Goal: Register for event/course

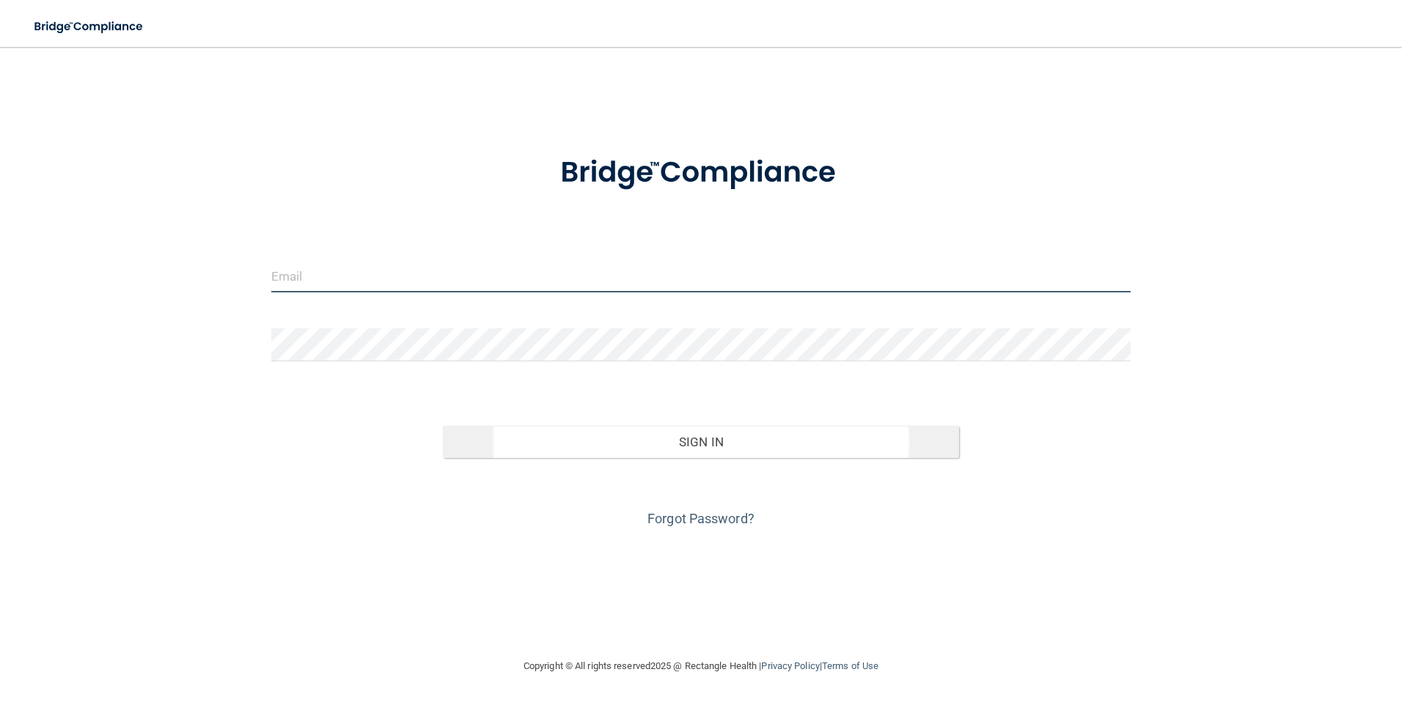
type input "[EMAIL_ADDRESS][DOMAIN_NAME]"
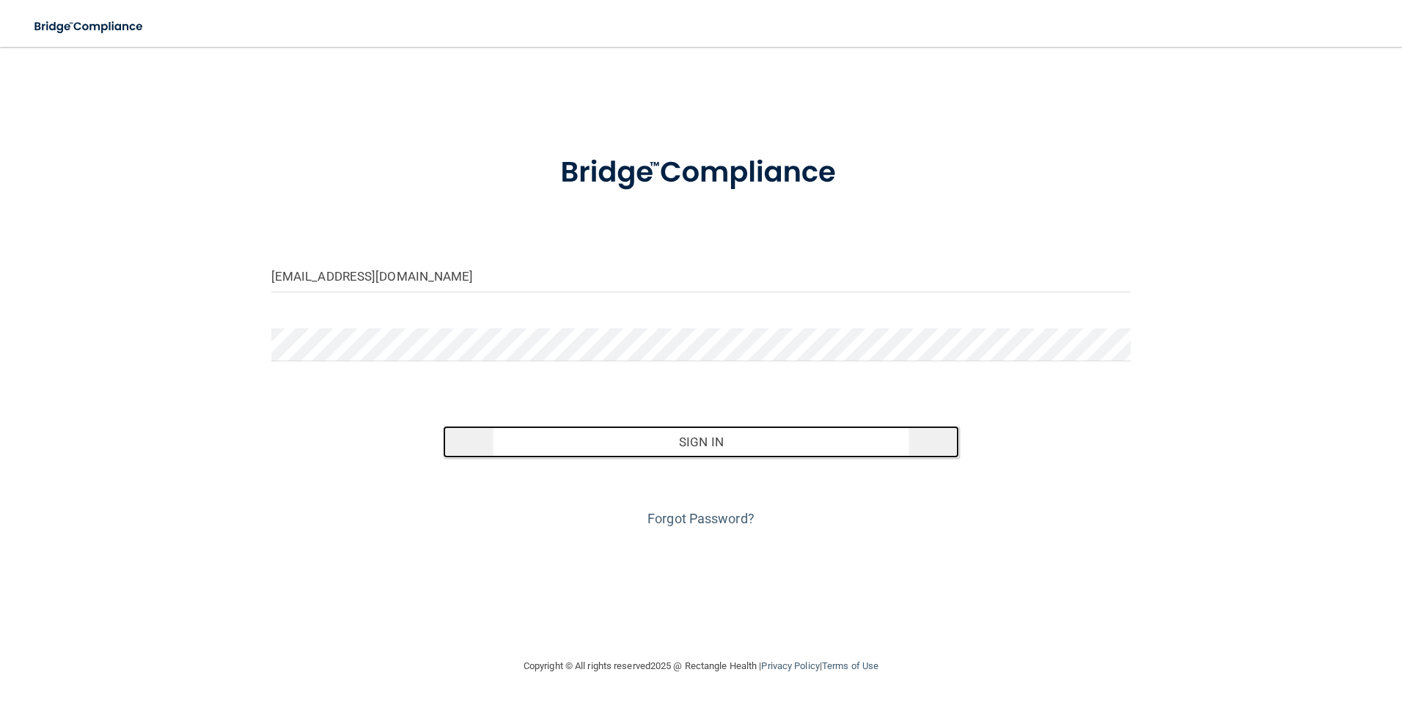
click at [658, 442] on button "Sign In" at bounding box center [701, 442] width 516 height 32
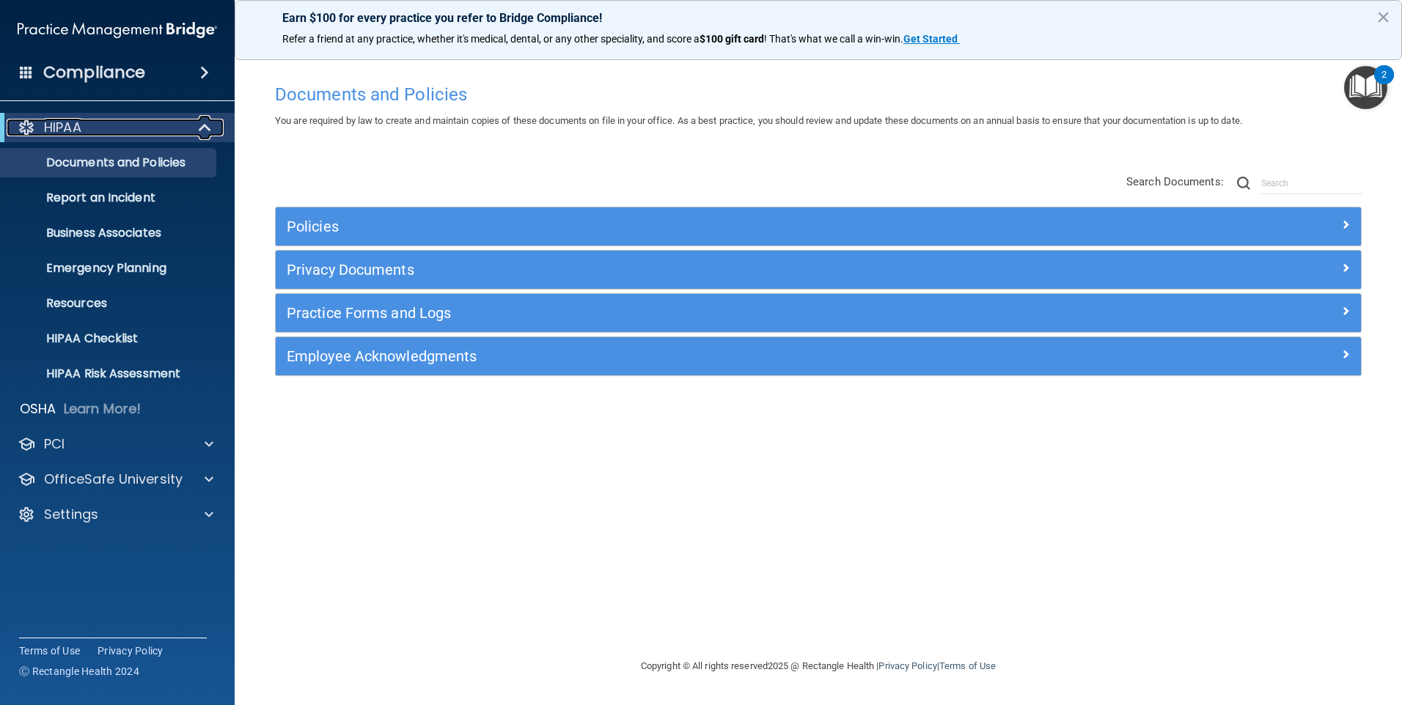
click at [110, 122] on div "HIPAA" at bounding box center [97, 128] width 181 height 18
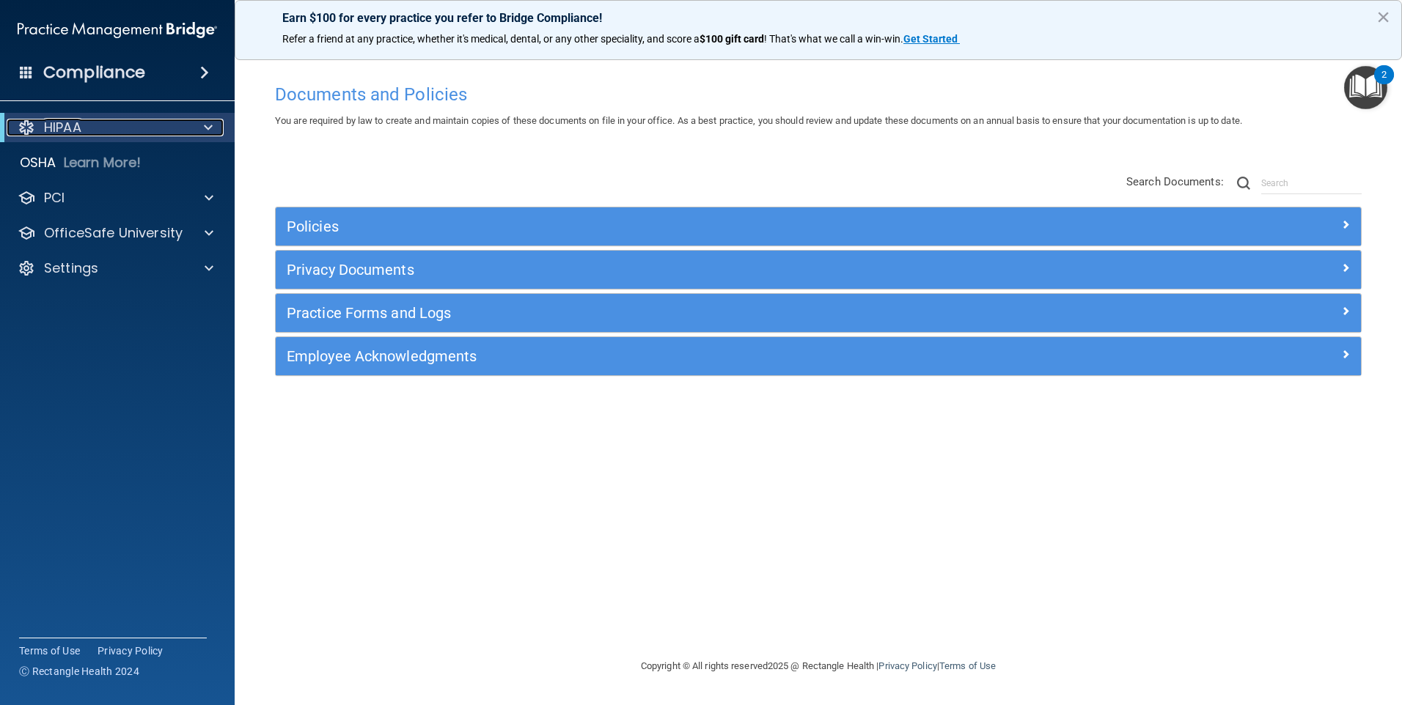
click at [110, 122] on div "HIPAA" at bounding box center [97, 128] width 181 height 18
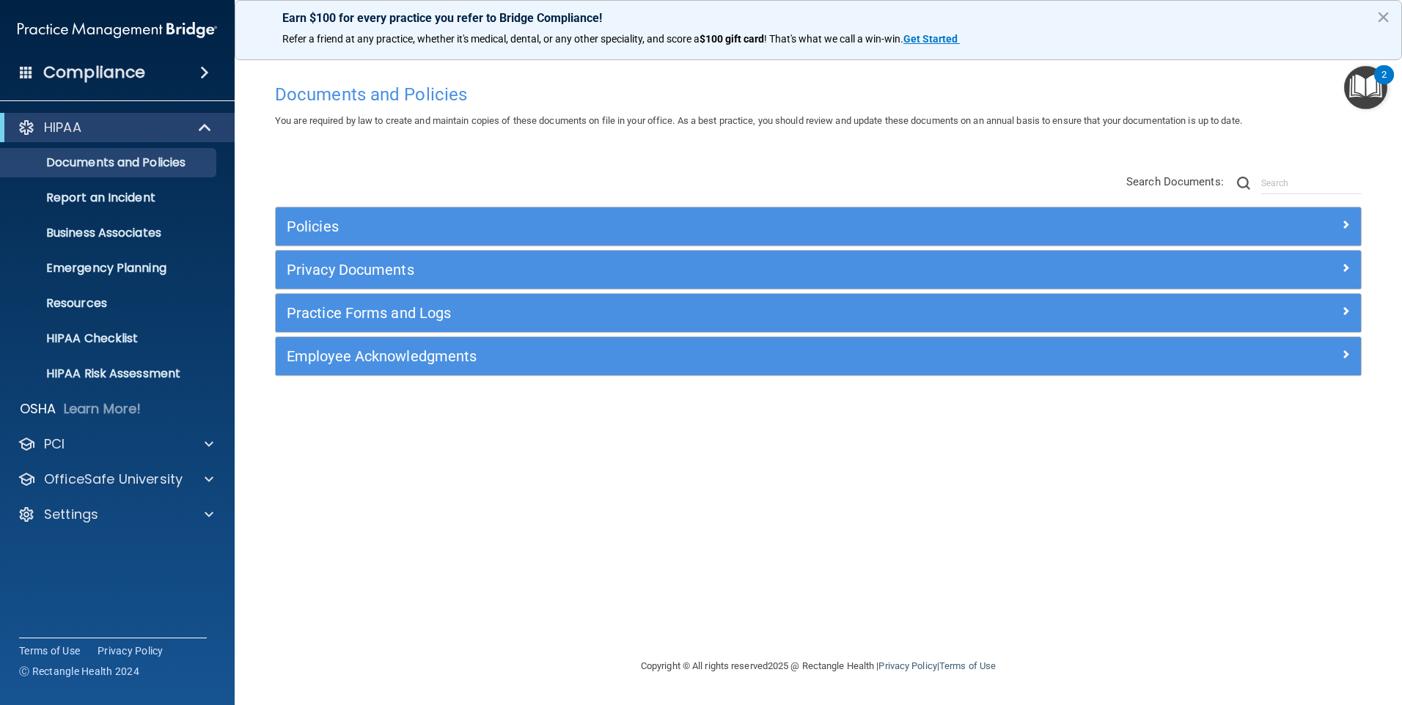
click at [87, 65] on h4 "Compliance" at bounding box center [94, 72] width 102 height 21
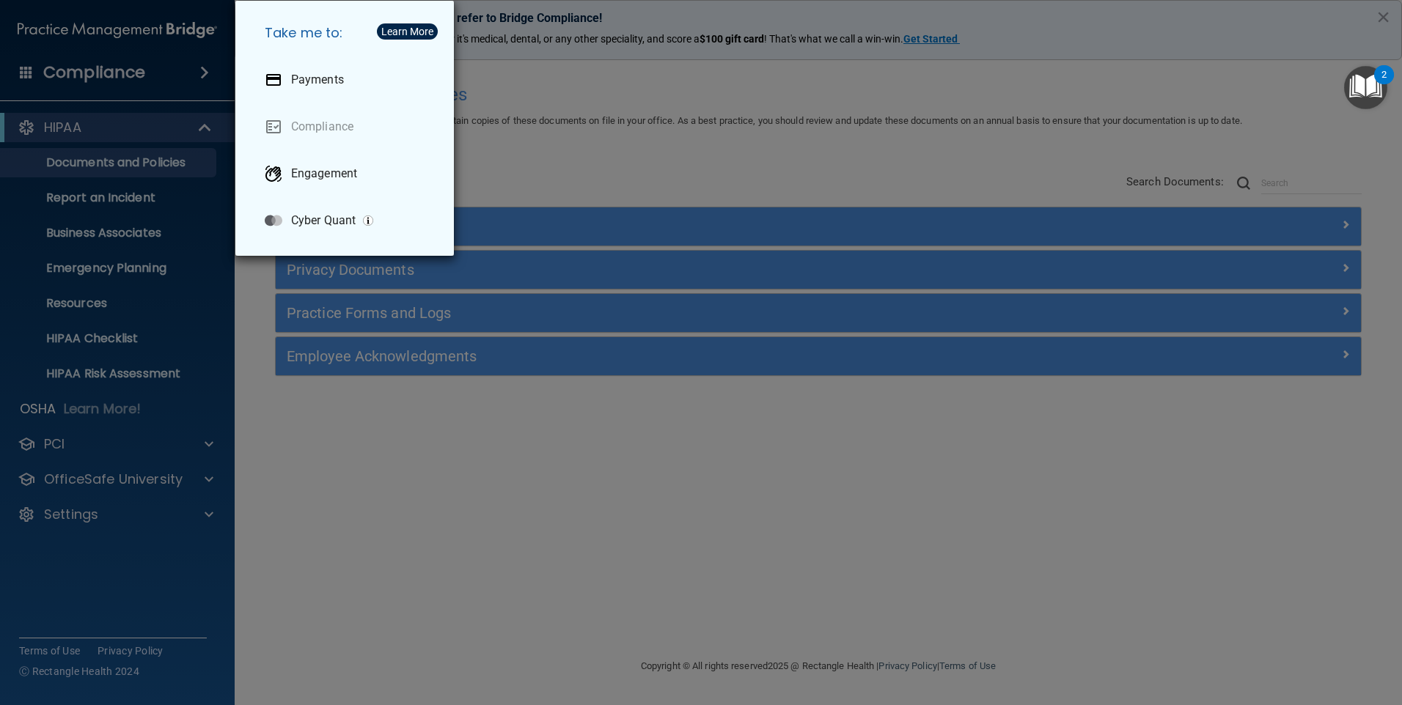
click at [308, 433] on div "Take me to: Payments Compliance Engagement Cyber Quant" at bounding box center [701, 352] width 1402 height 705
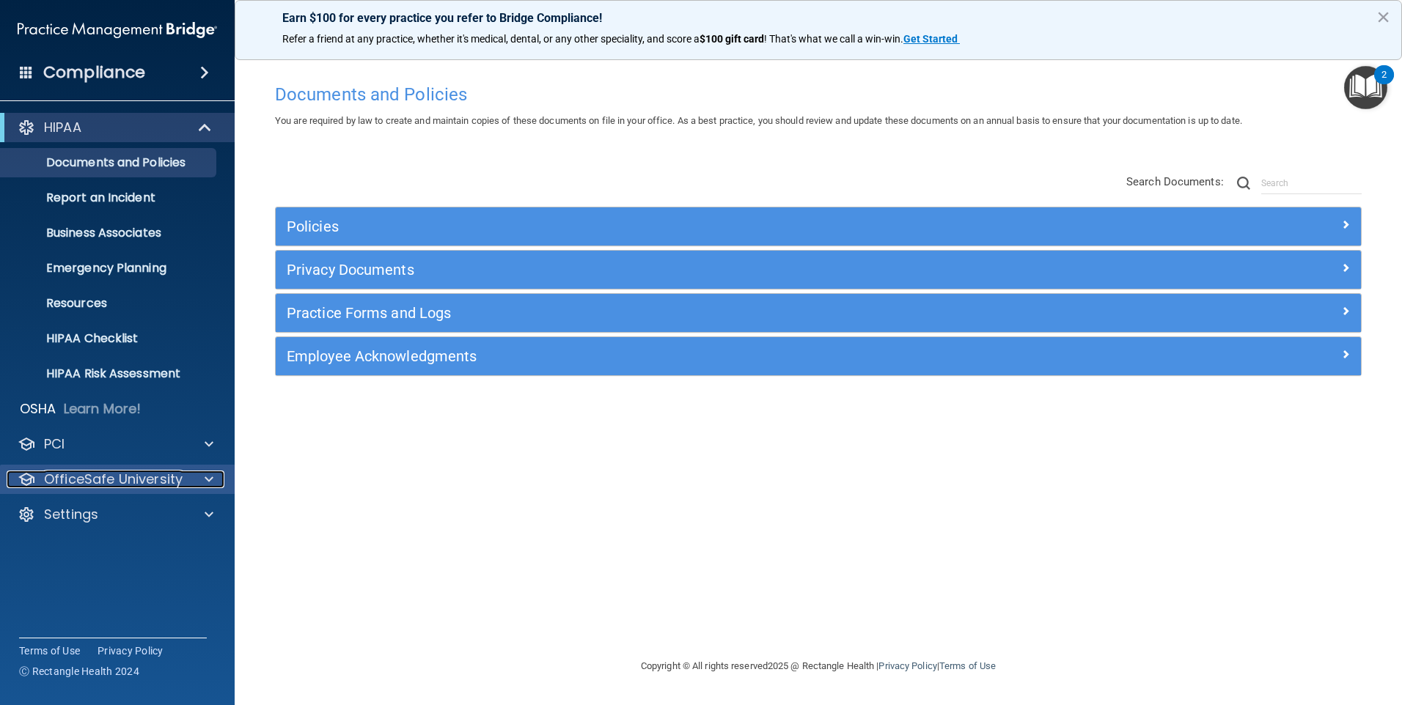
click at [122, 475] on p "OfficeSafe University" at bounding box center [113, 480] width 139 height 18
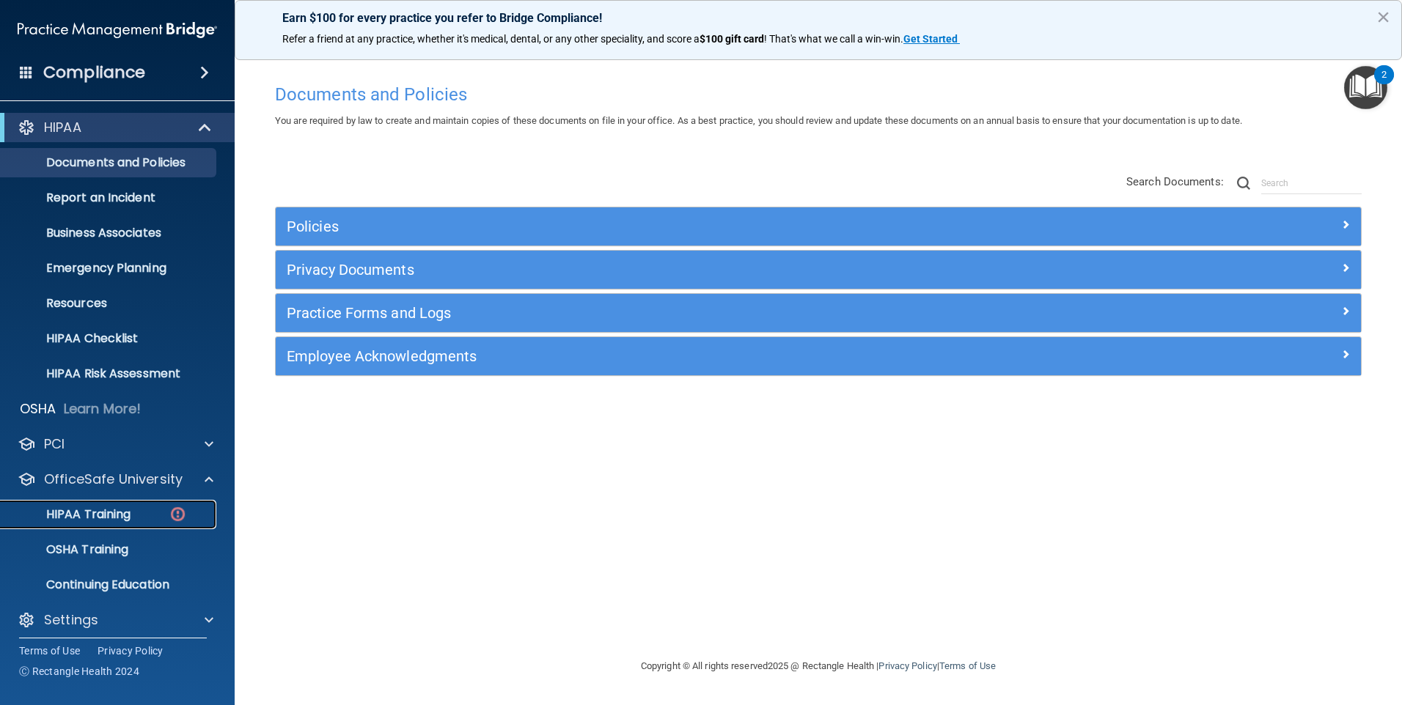
click at [122, 513] on p "HIPAA Training" at bounding box center [70, 514] width 121 height 15
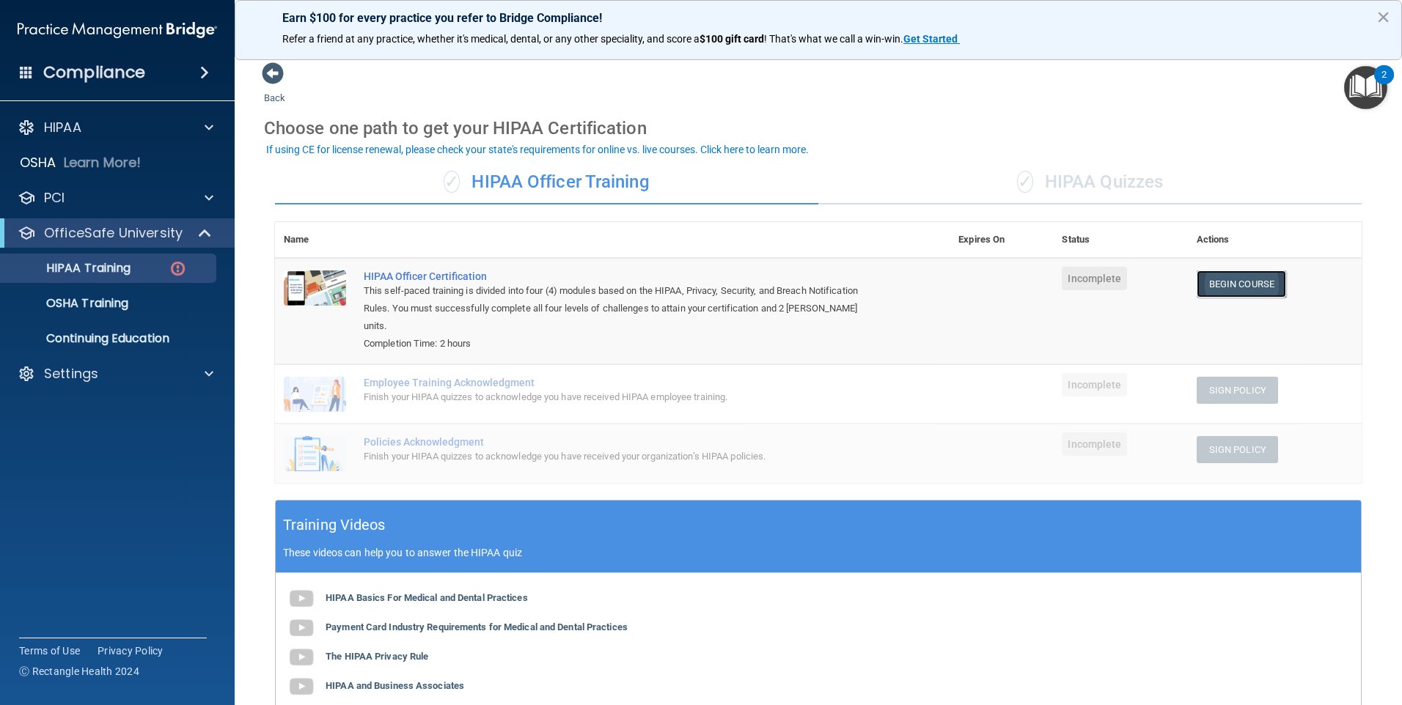
click at [1219, 284] on link "Begin Course" at bounding box center [1241, 284] width 89 height 27
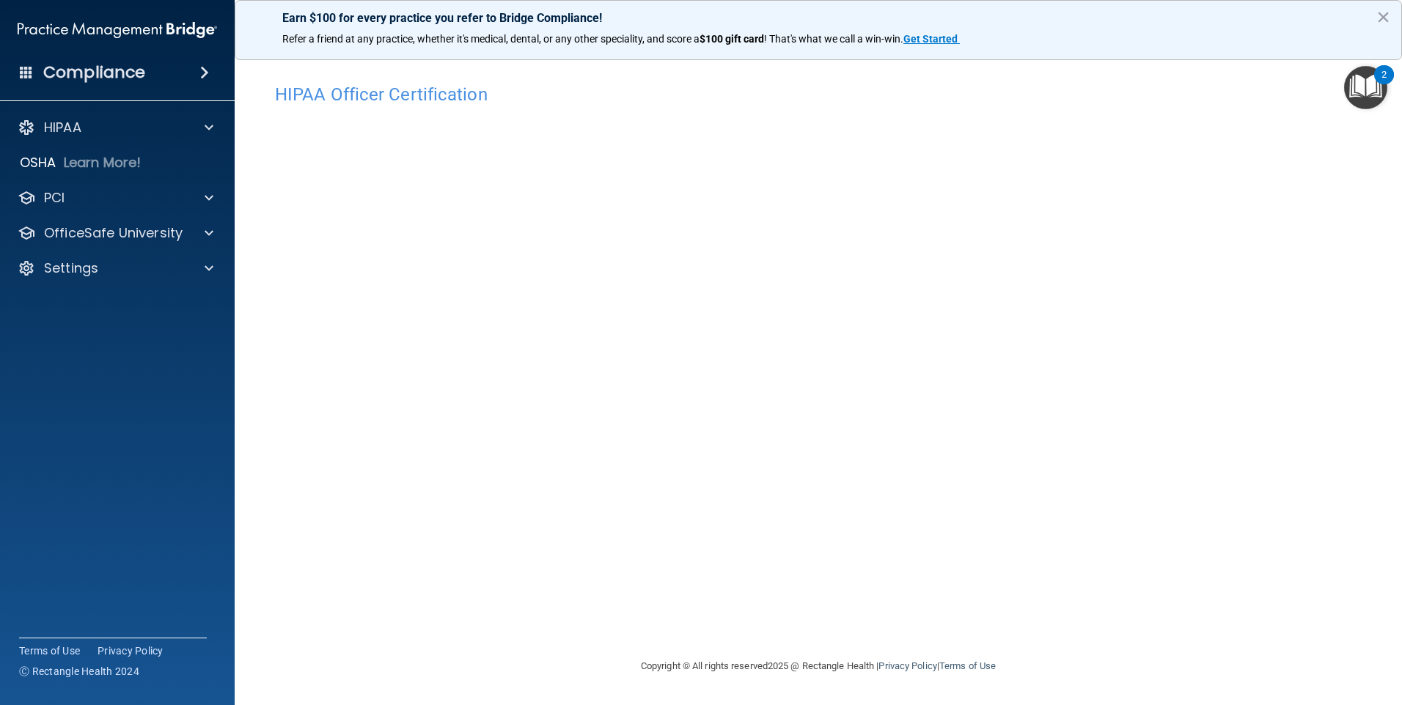
click at [978, 643] on div "Copyright © All rights reserved 2025 @ Rectangle Health | Privacy Policy | Term…" at bounding box center [818, 666] width 535 height 47
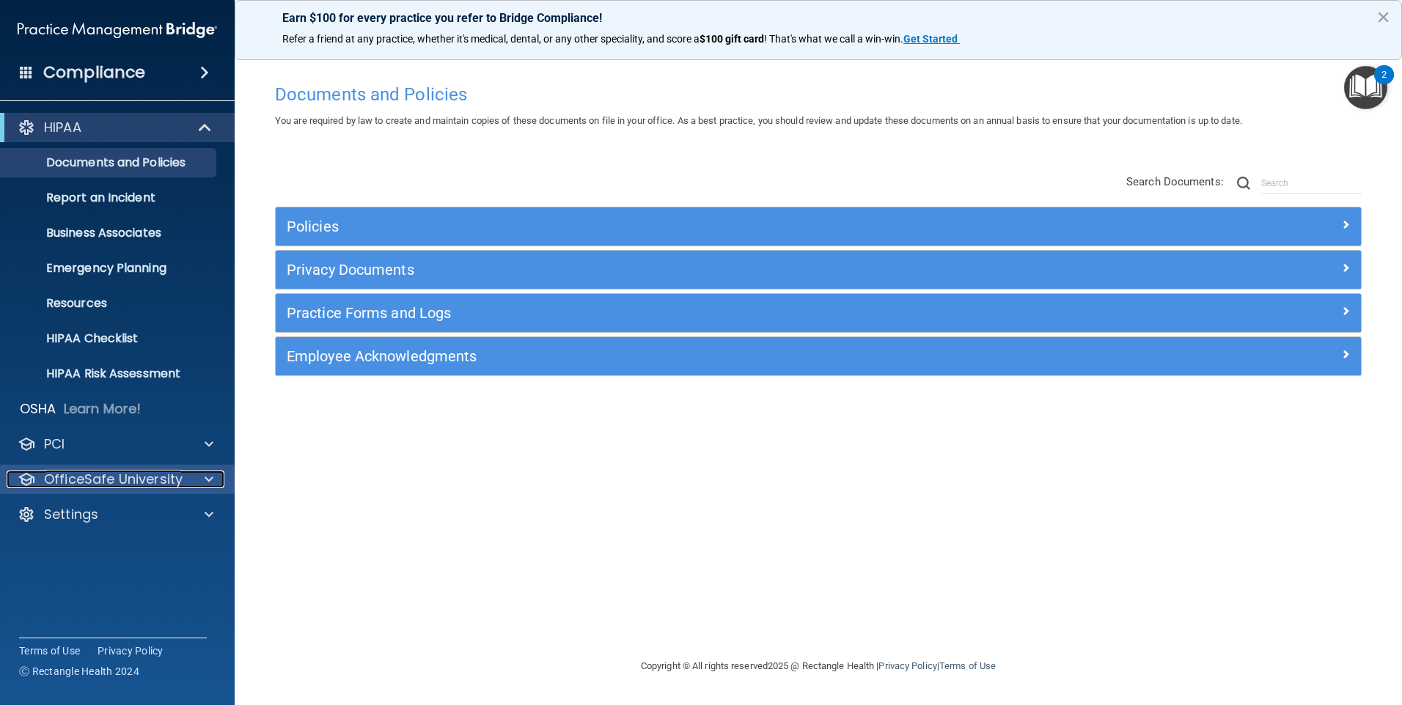
click at [210, 476] on span at bounding box center [209, 480] width 9 height 18
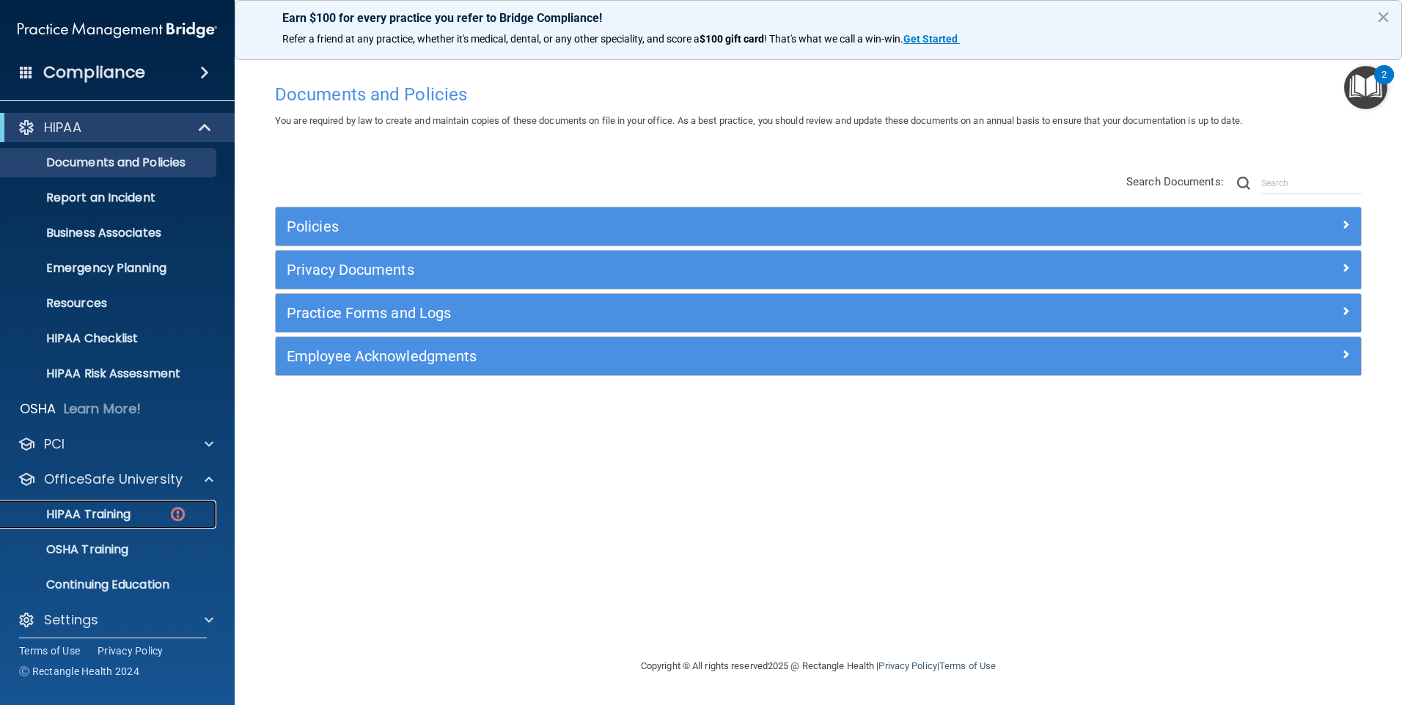
click at [109, 510] on p "HIPAA Training" at bounding box center [70, 514] width 121 height 15
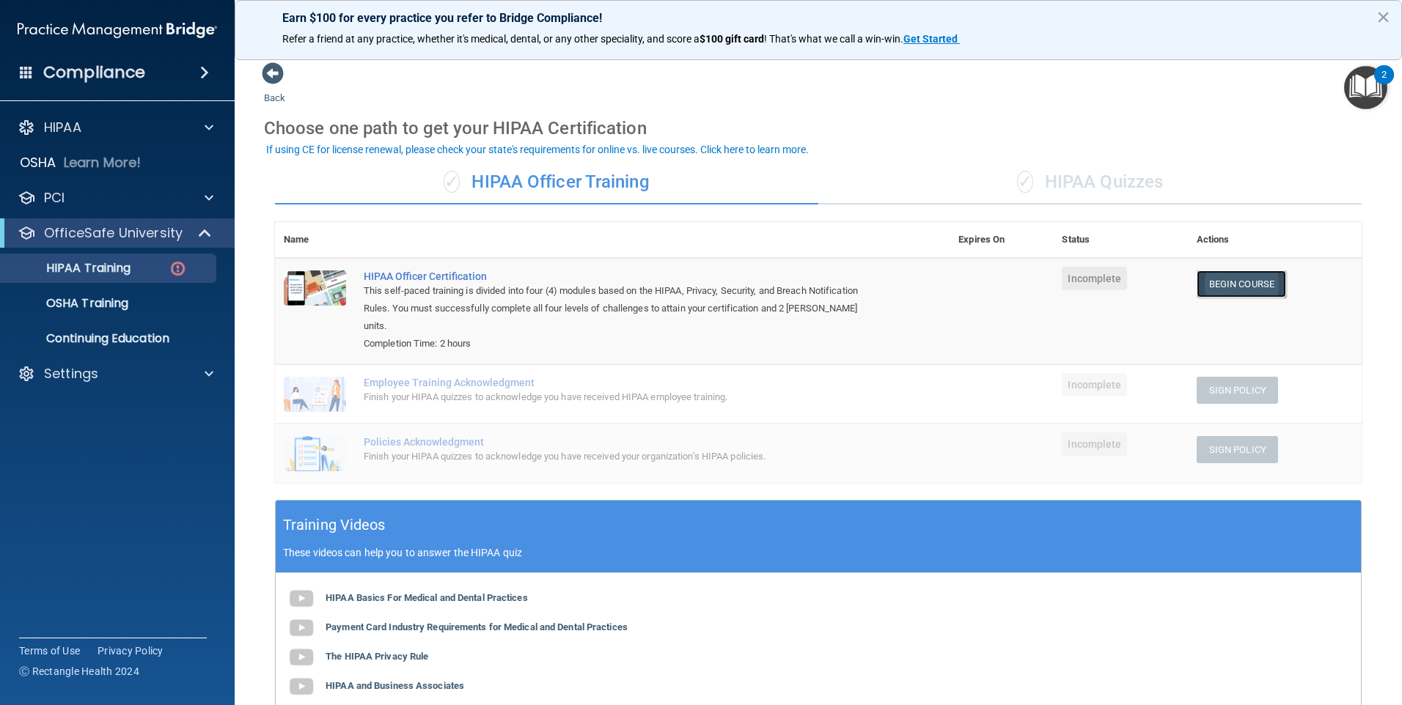
click at [1241, 276] on link "Begin Course" at bounding box center [1241, 284] width 89 height 27
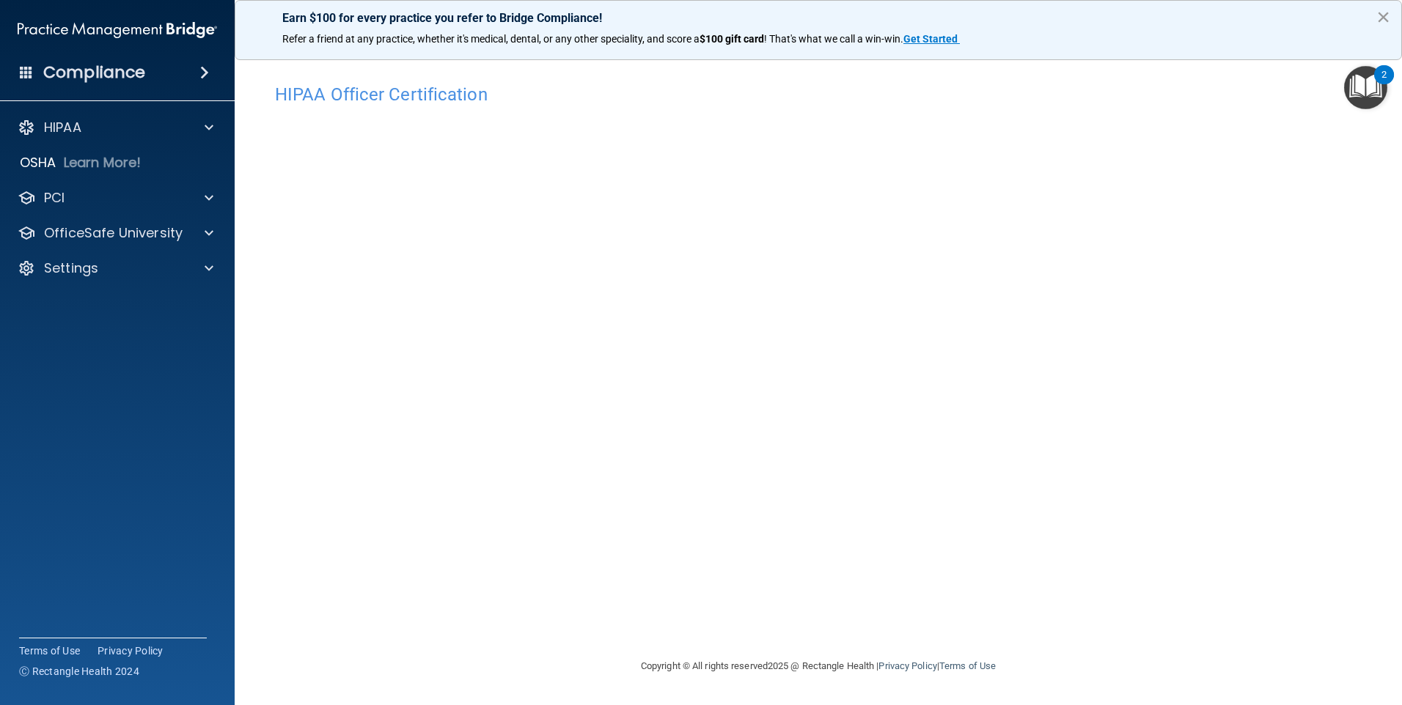
click at [1378, 17] on button "×" at bounding box center [1383, 16] width 14 height 23
